Goal: Transaction & Acquisition: Purchase product/service

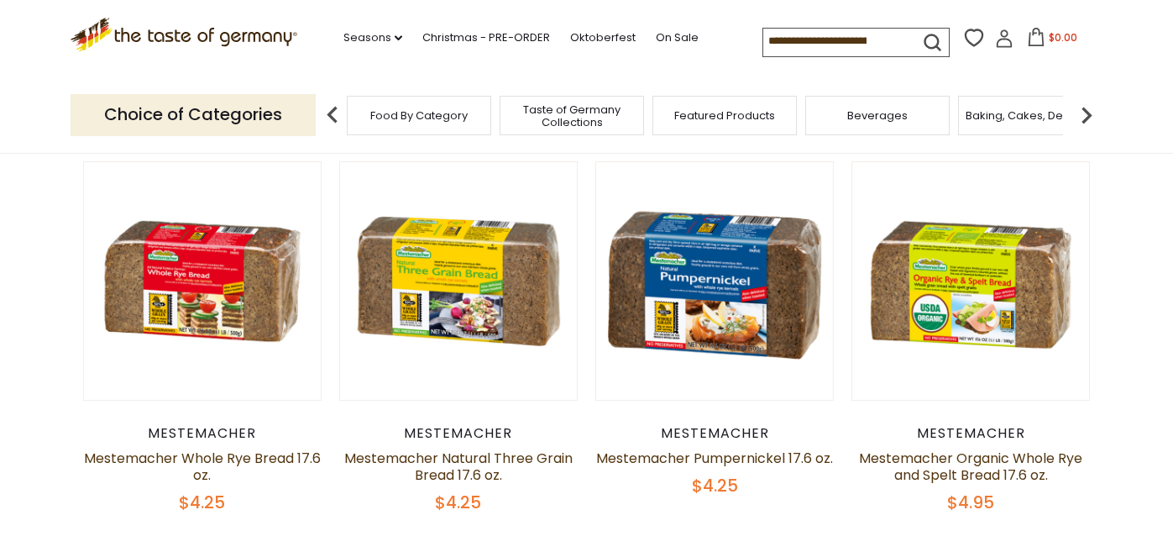
scroll to position [175, 0]
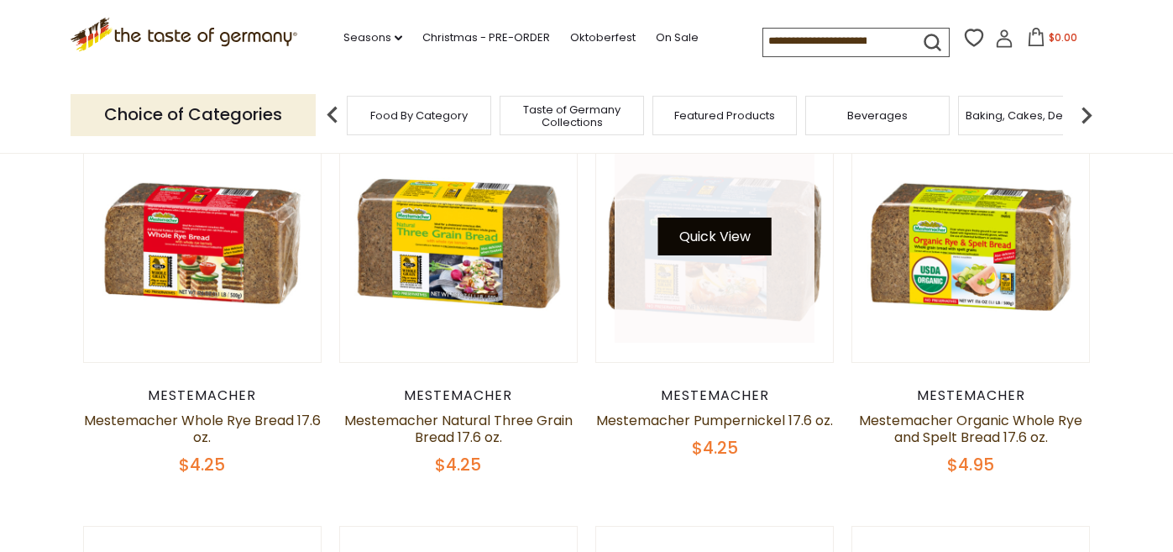
click at [685, 244] on button "Quick View" at bounding box center [714, 236] width 113 height 38
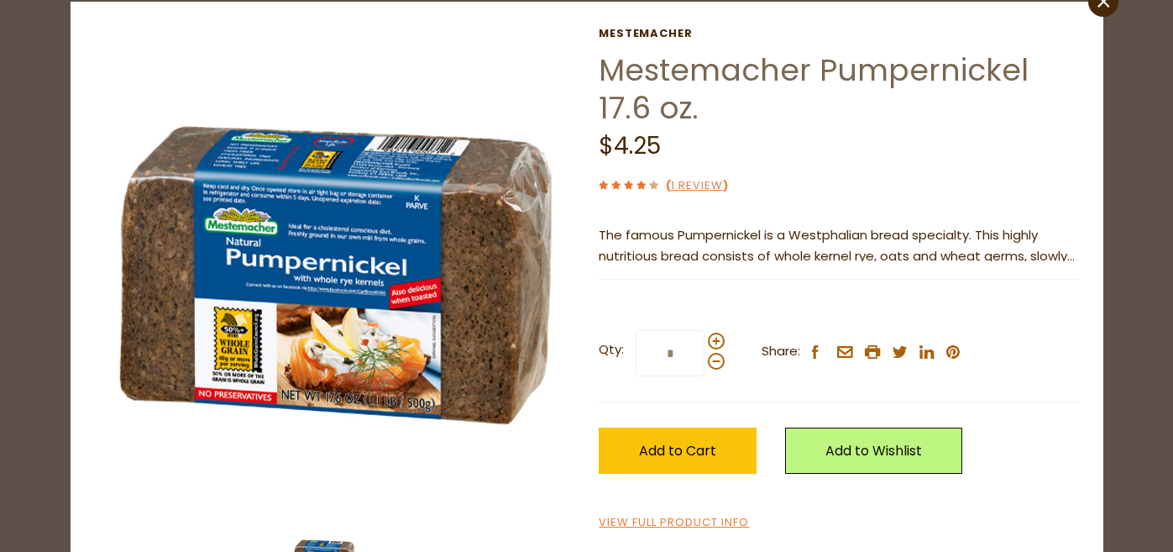
scroll to position [55, 0]
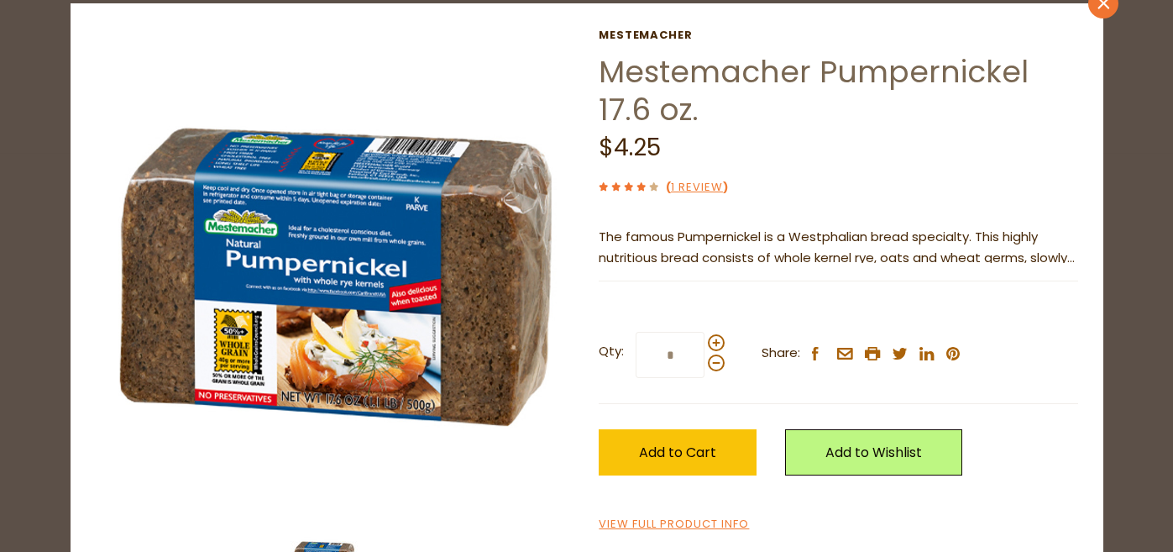
click at [1107, 3] on icon "close" at bounding box center [1103, 3] width 13 height 13
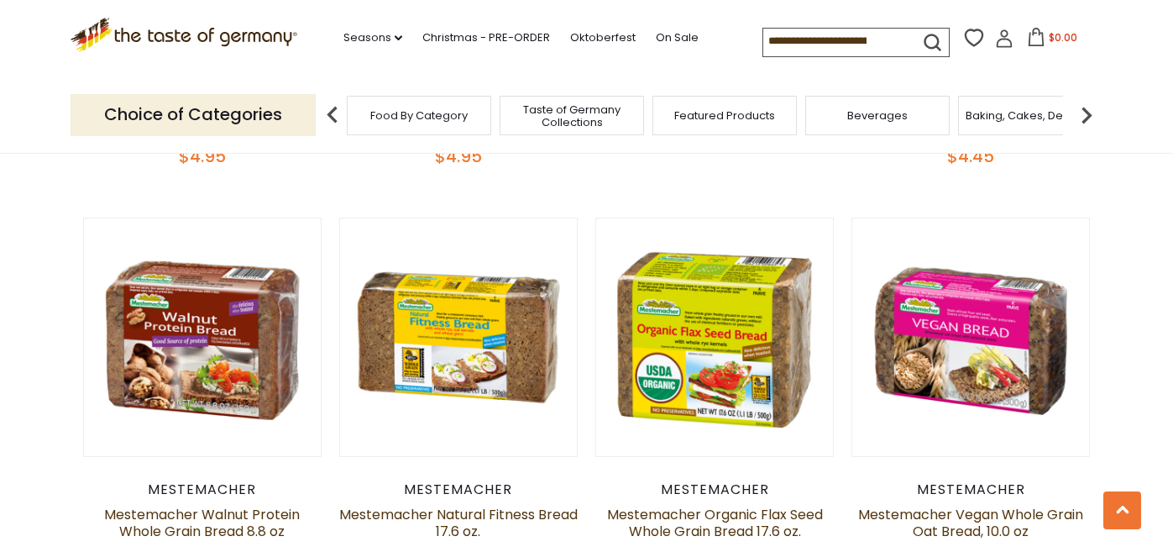
scroll to position [885, 0]
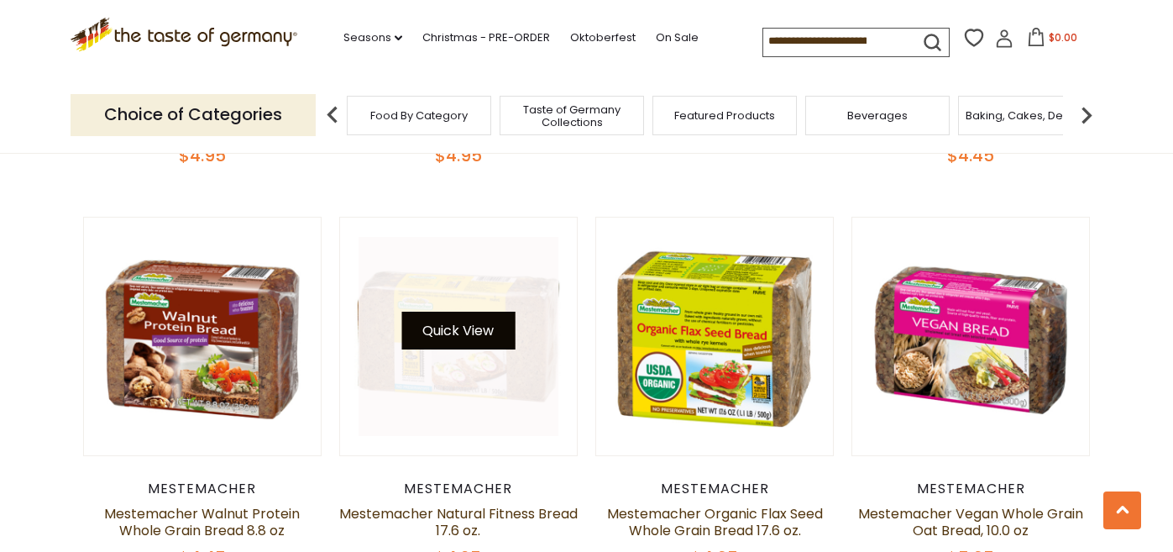
click at [493, 342] on button "Quick View" at bounding box center [457, 331] width 113 height 38
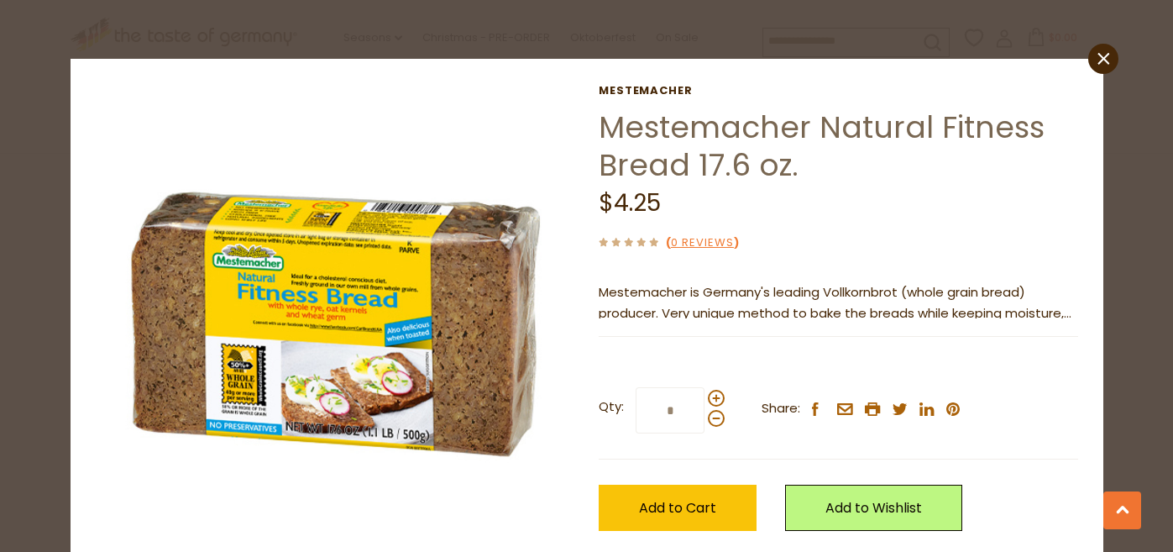
click at [786, 311] on p "Mestemacher is Germany's leading Vollkornbrot (whole grain bread) producer. Ver…" at bounding box center [838, 303] width 479 height 42
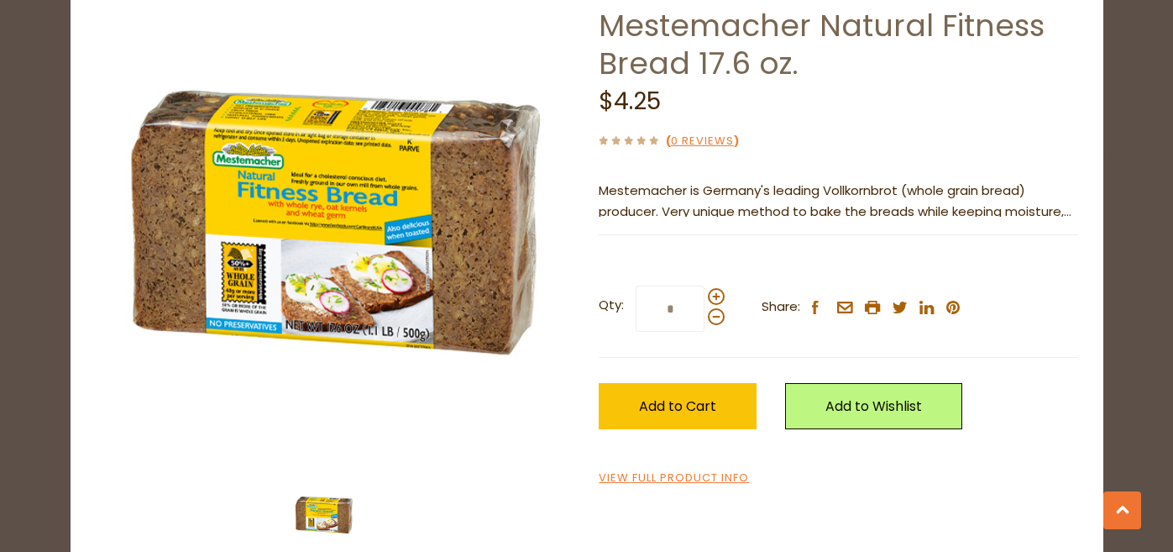
scroll to position [137, 0]
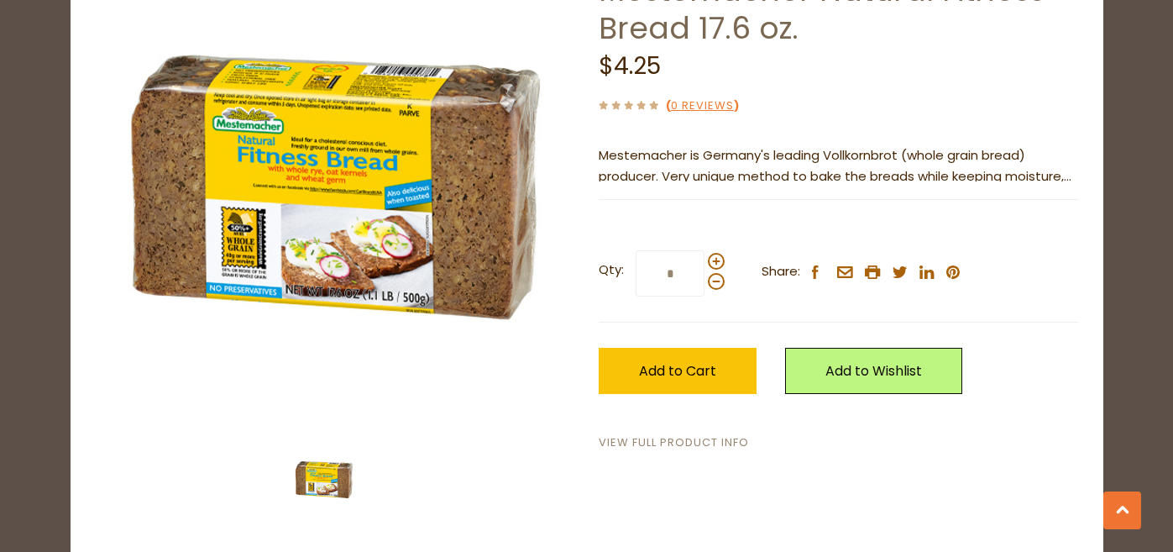
click at [715, 438] on link "View Full Product Info" at bounding box center [674, 443] width 150 height 18
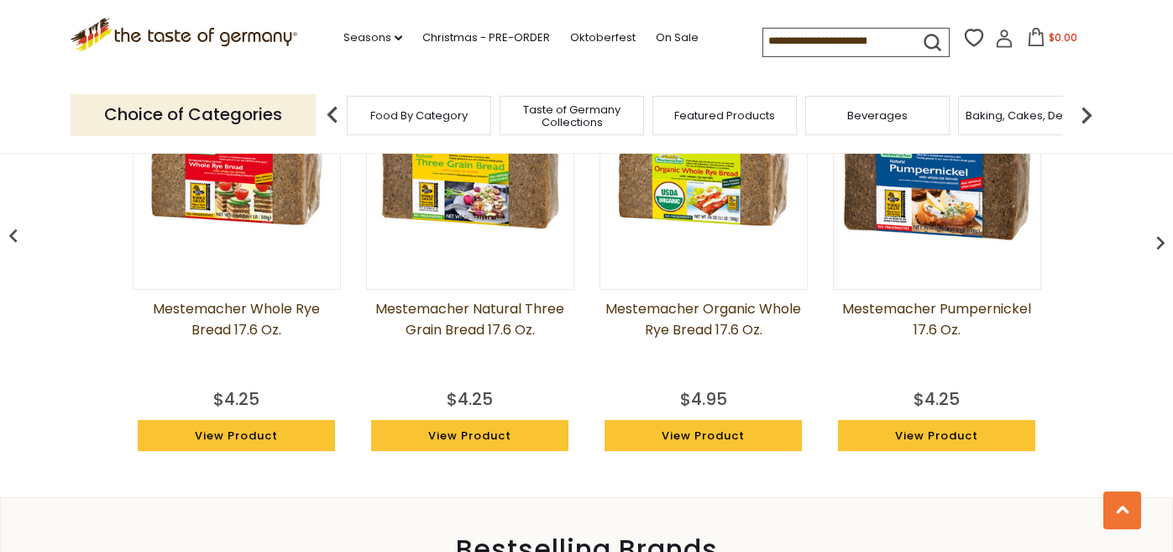
scroll to position [1430, 0]
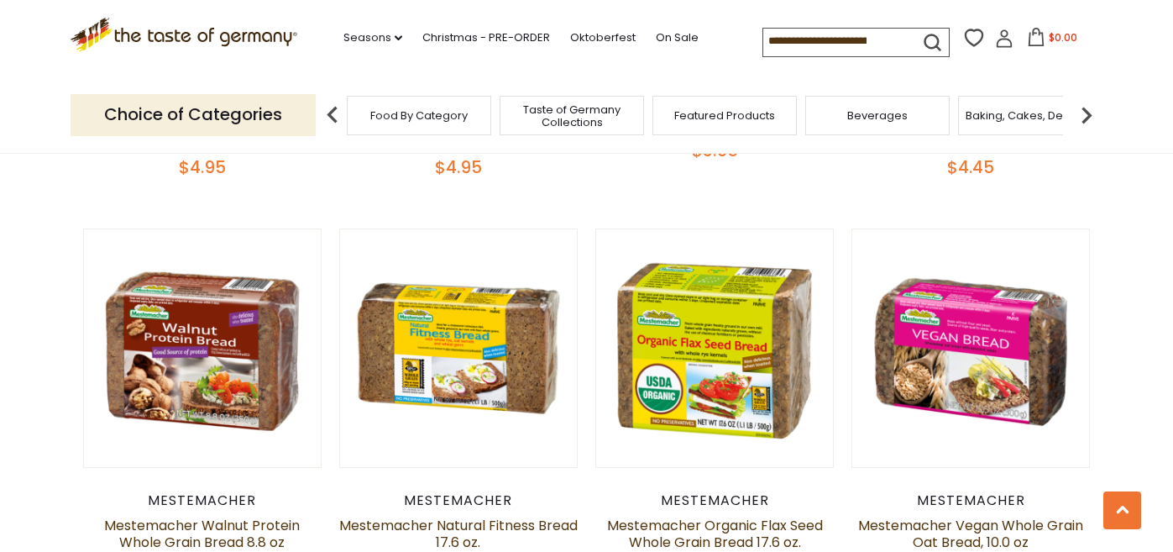
scroll to position [1439, 0]
